Goal: Find specific page/section: Find specific page/section

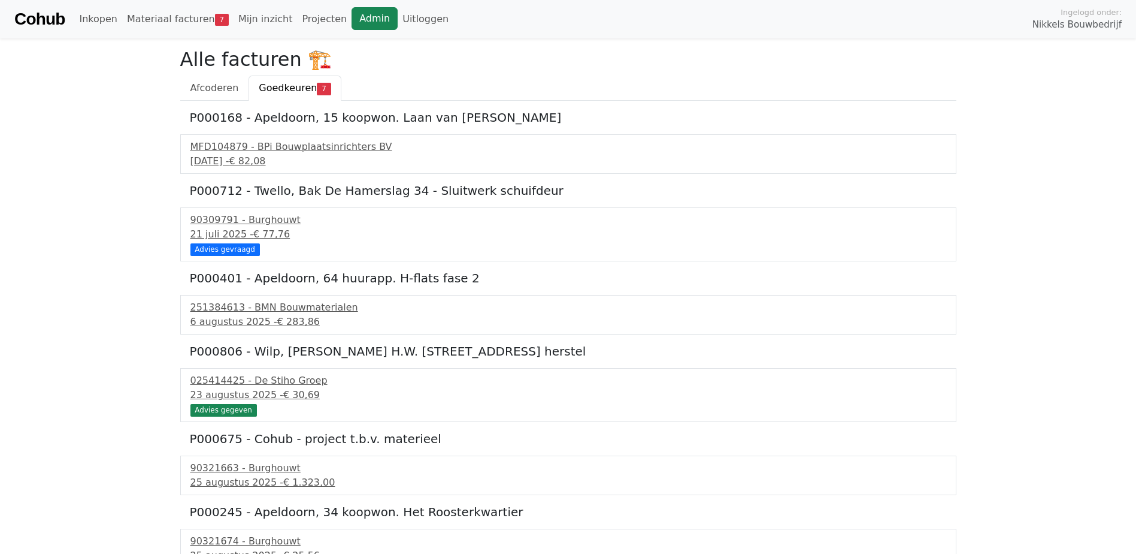
click at [352, 20] on link "Admin" at bounding box center [375, 18] width 46 height 23
